Goal: Find specific page/section: Find specific page/section

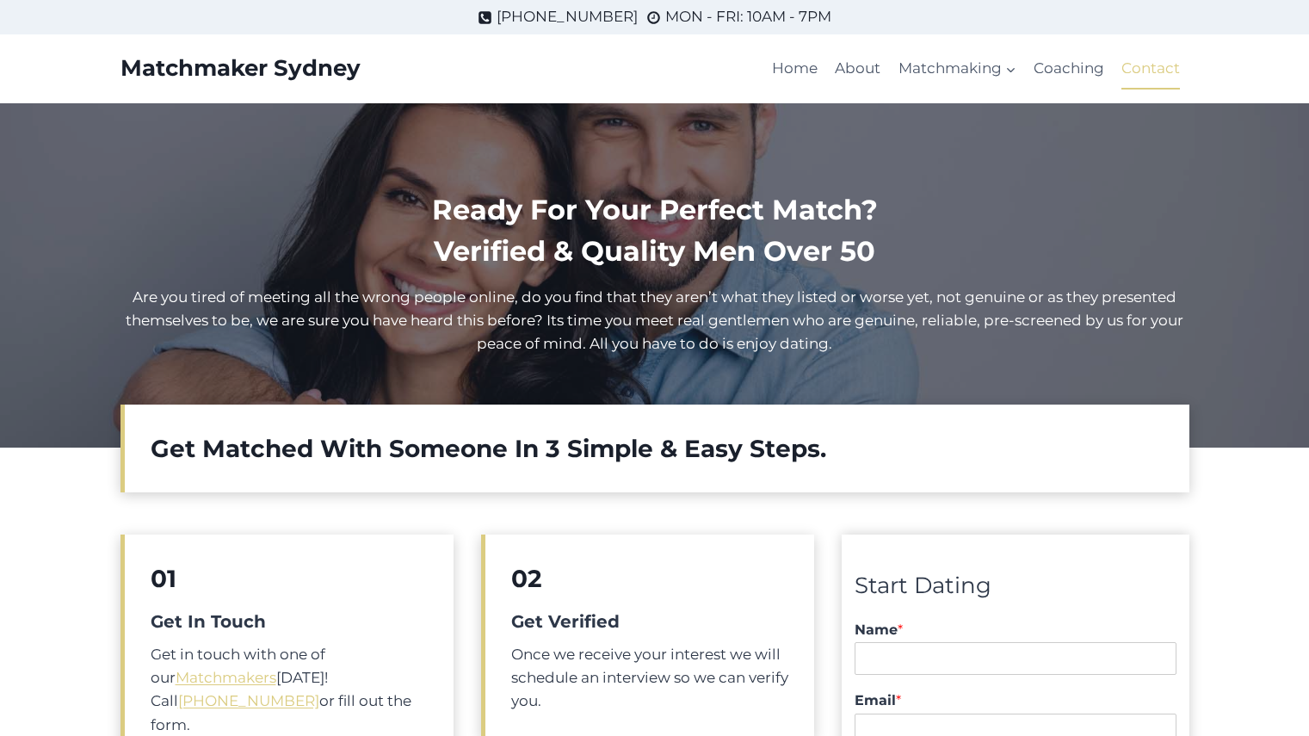
click at [1136, 65] on link "Contact" at bounding box center [1151, 68] width 76 height 41
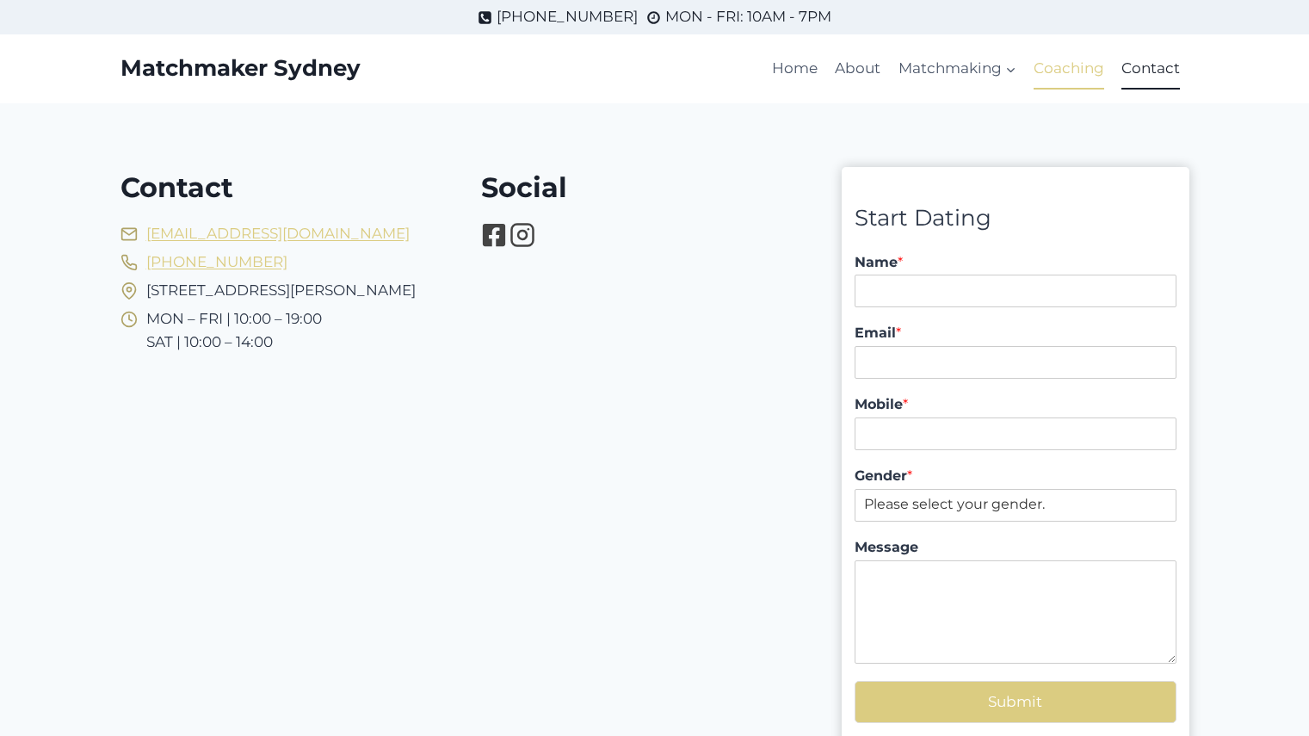
click at [1063, 65] on link "Coaching" at bounding box center [1069, 68] width 88 height 41
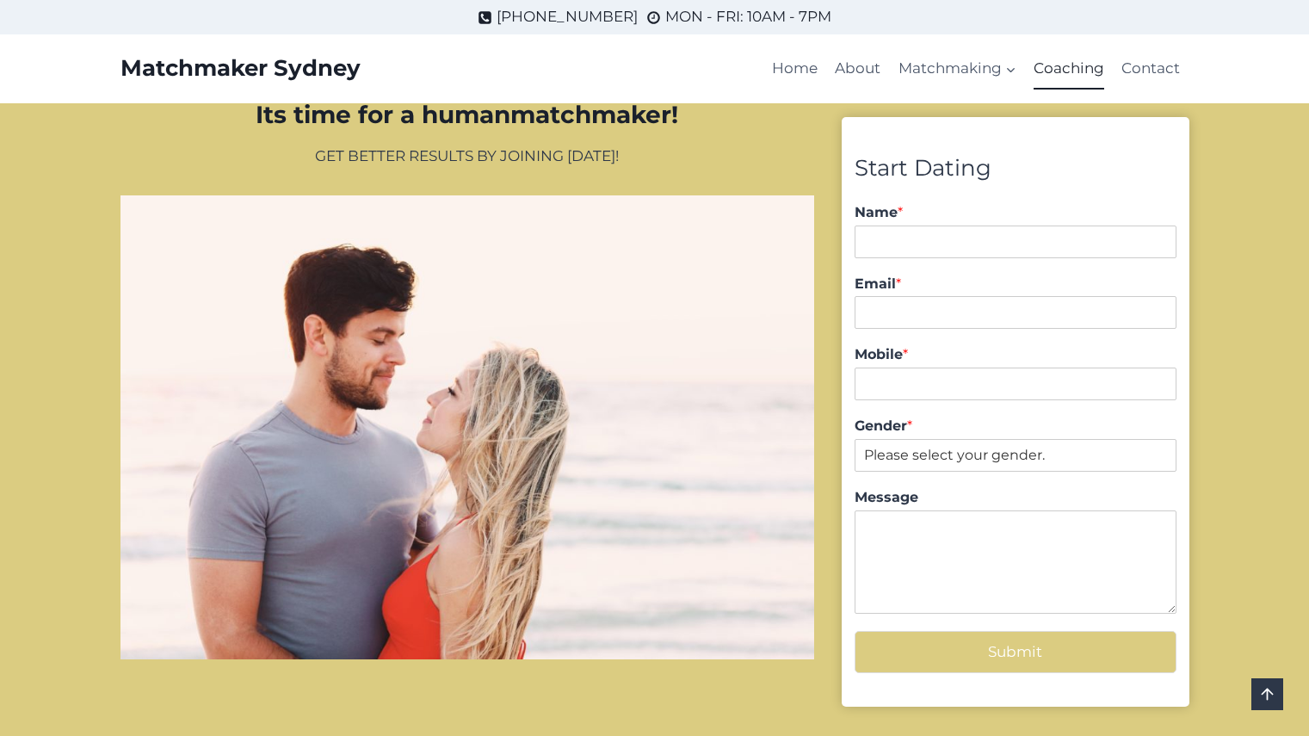
scroll to position [1549, 0]
